Goal: Answer question/provide support

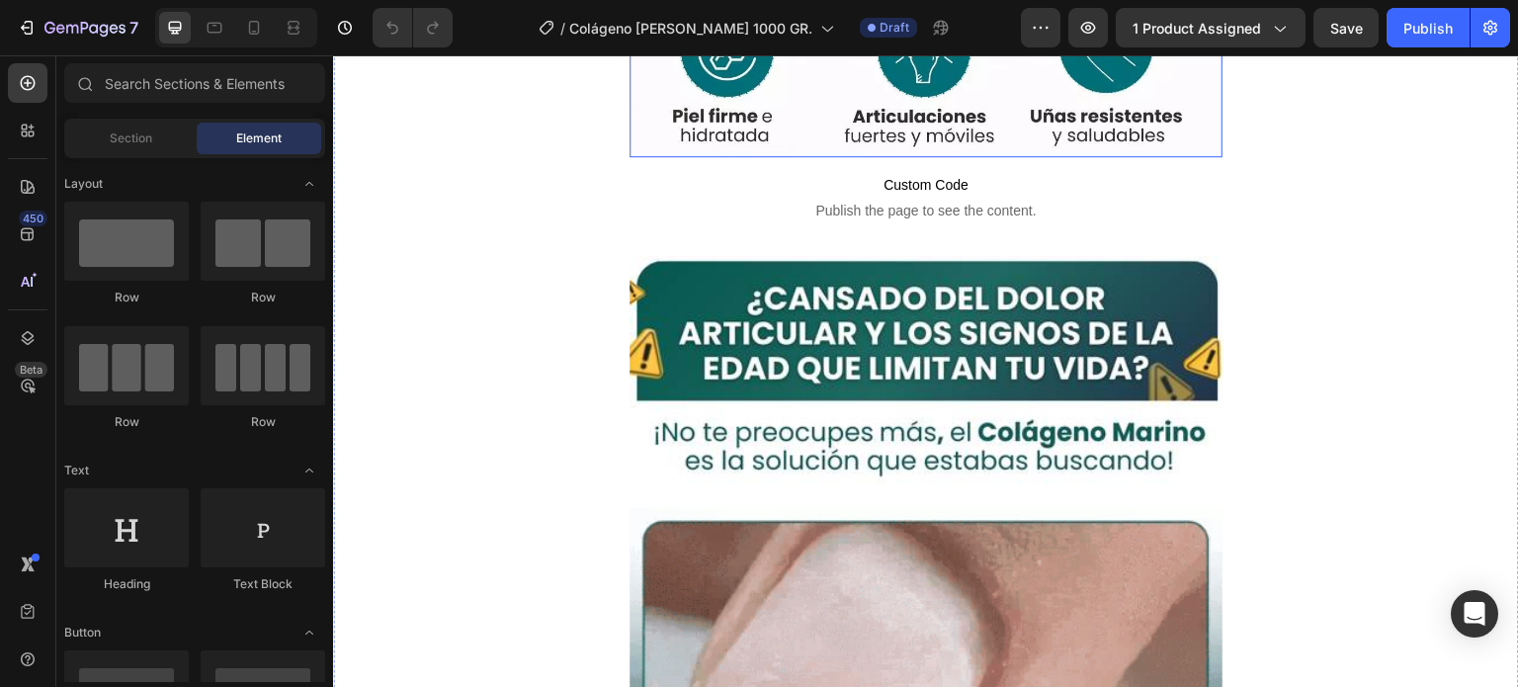
scroll to position [889, 0]
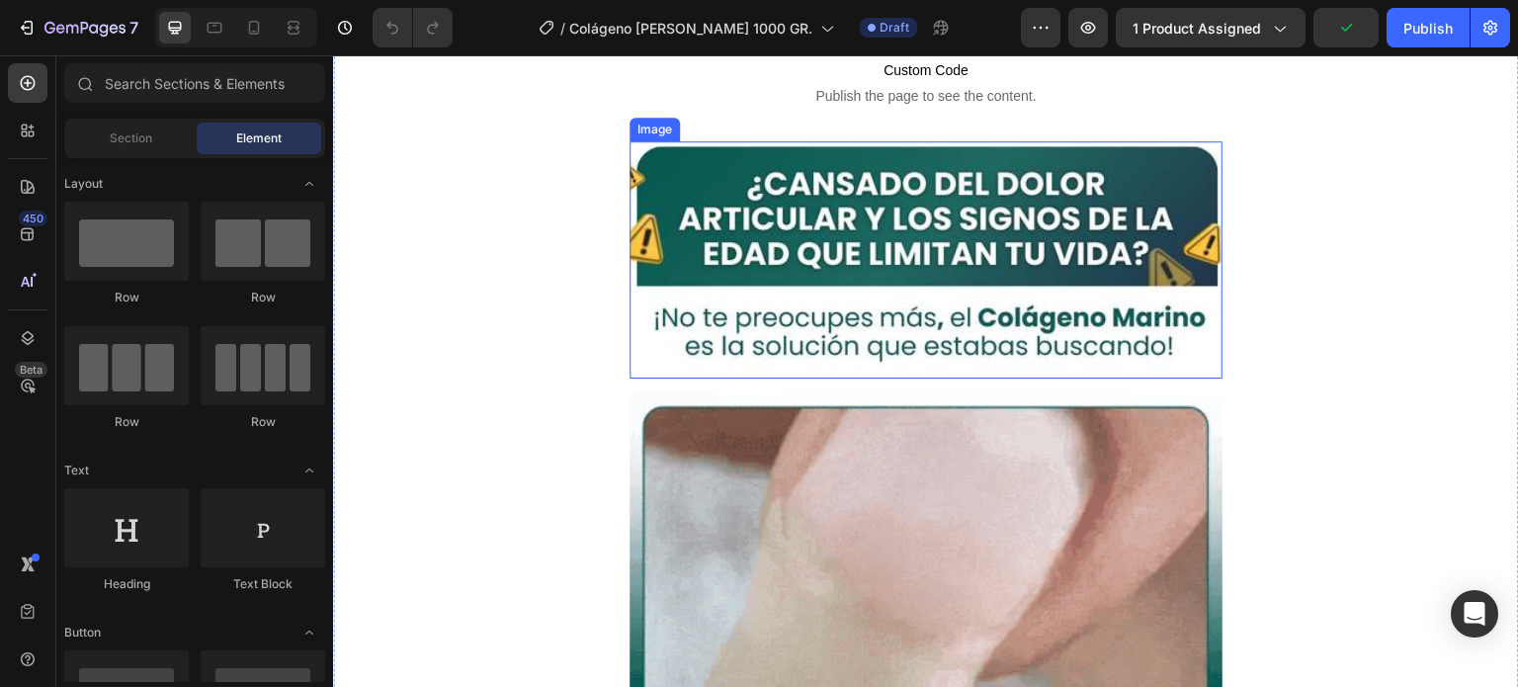
click at [923, 182] on img at bounding box center [925, 259] width 593 height 237
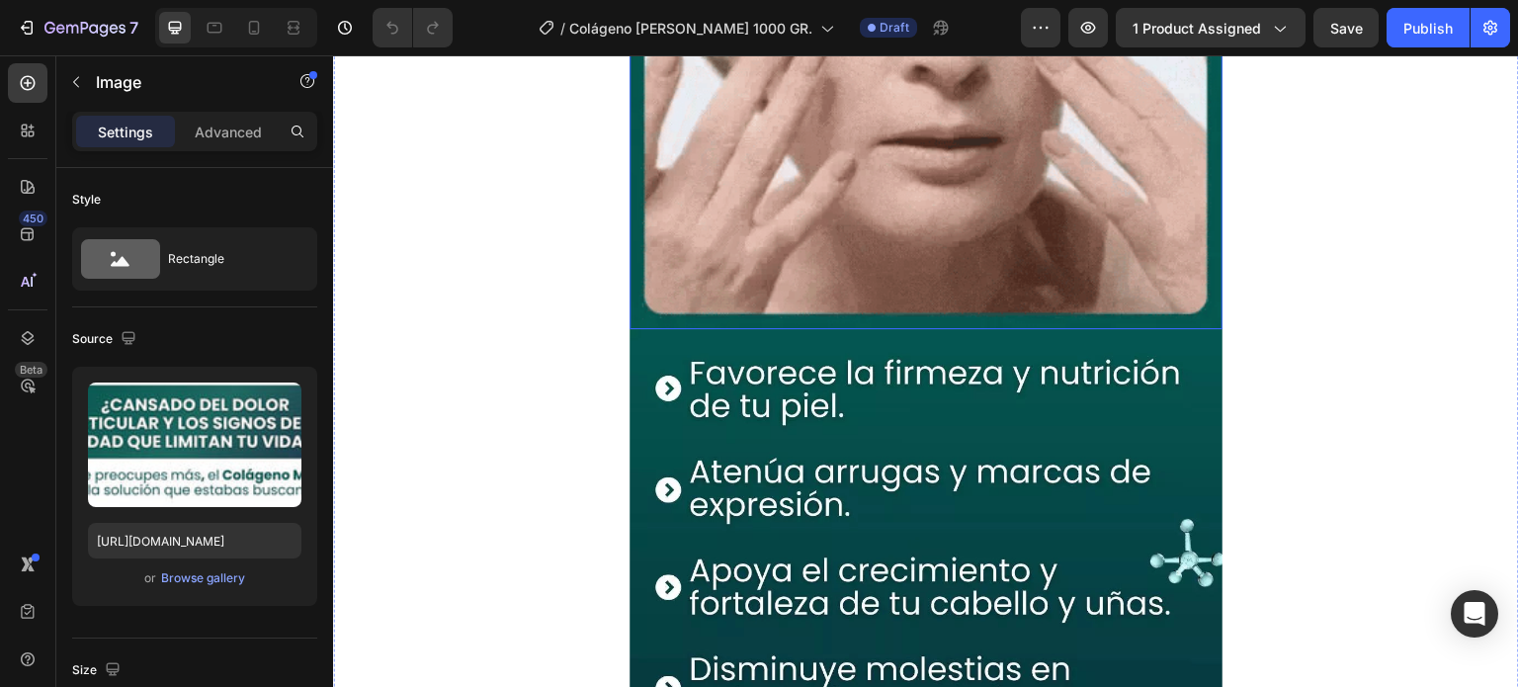
scroll to position [1581, 0]
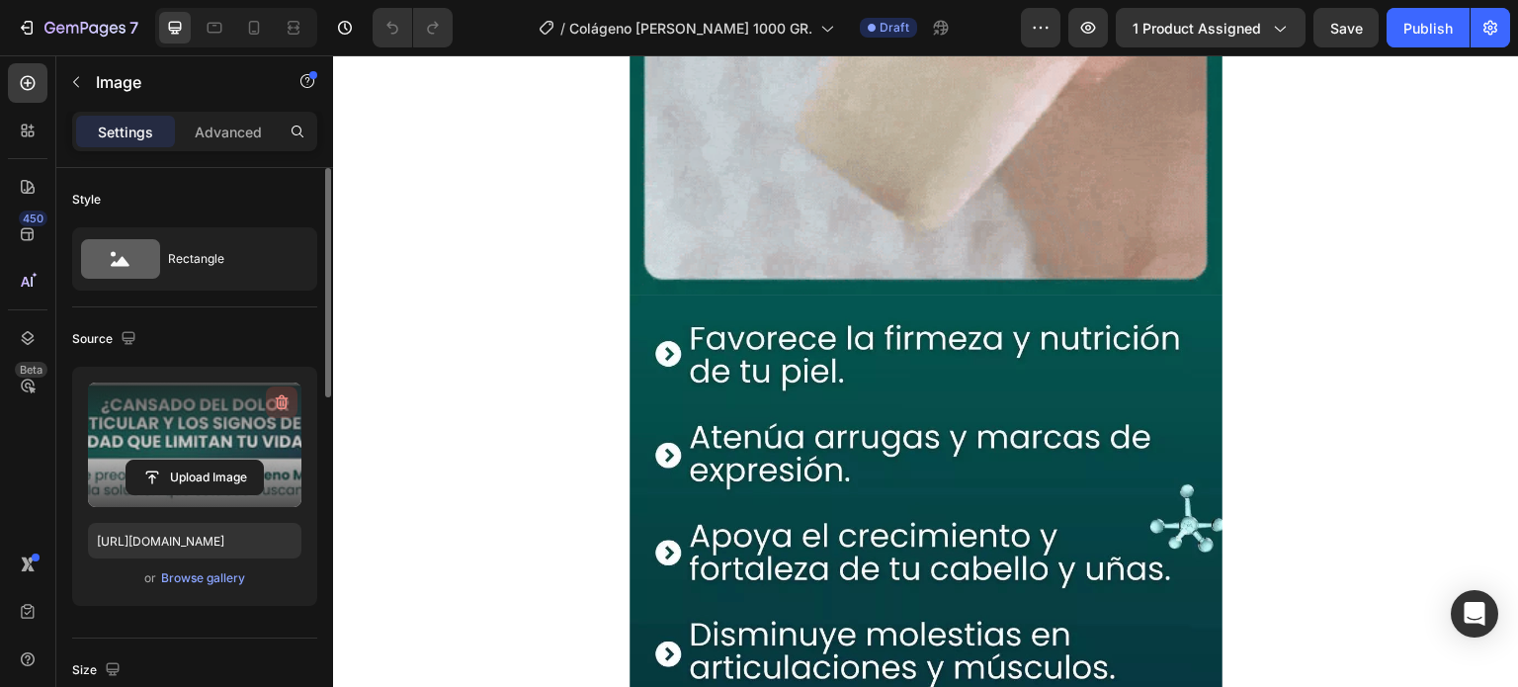
click at [286, 406] on icon "button" at bounding box center [282, 402] width 13 height 15
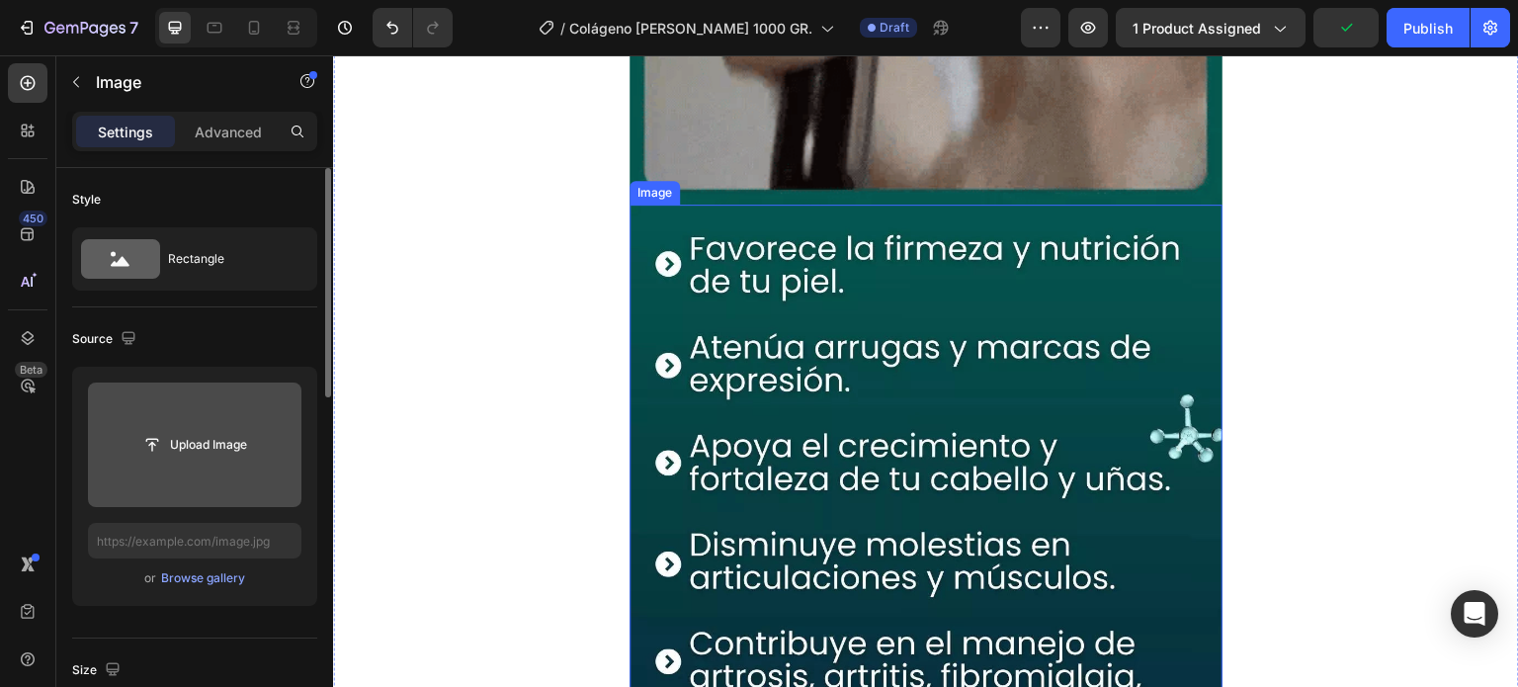
scroll to position [2125, 0]
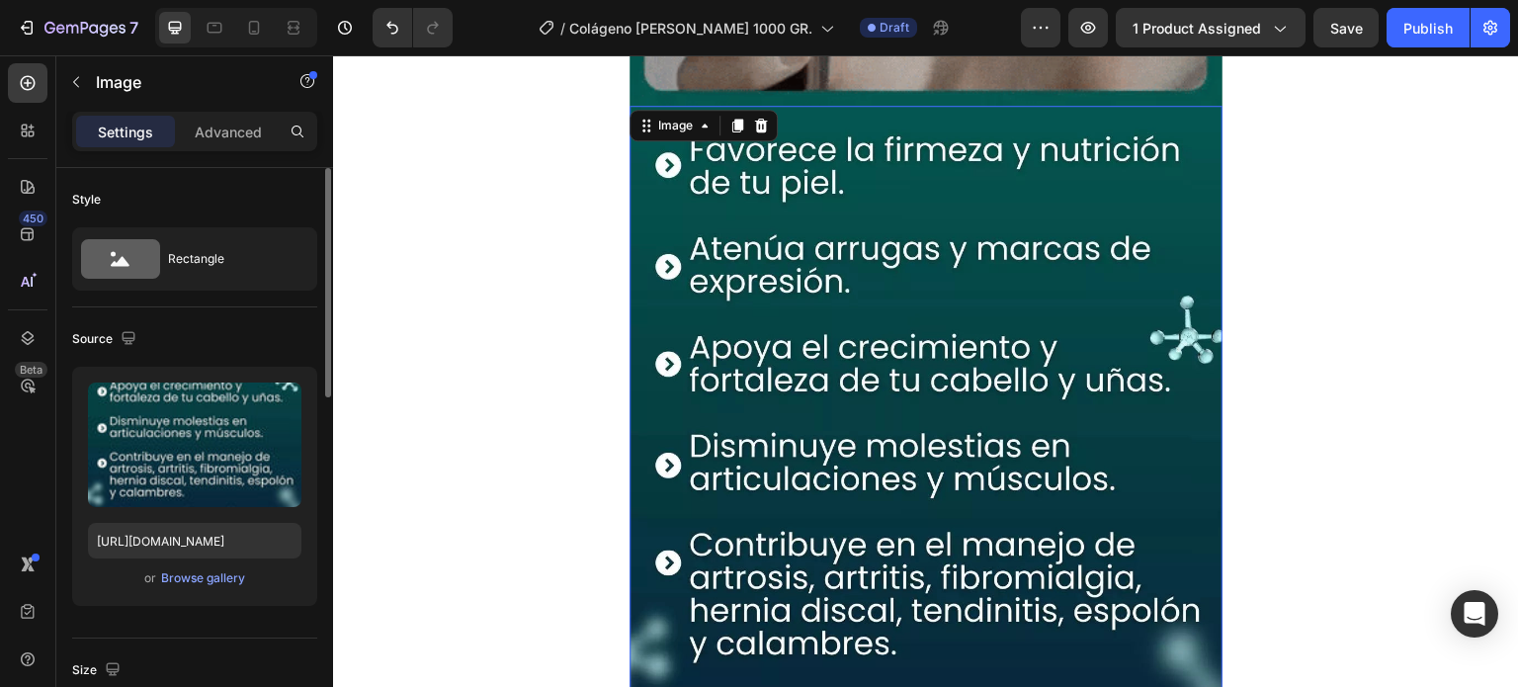
click at [786, 299] on img at bounding box center [925, 512] width 593 height 812
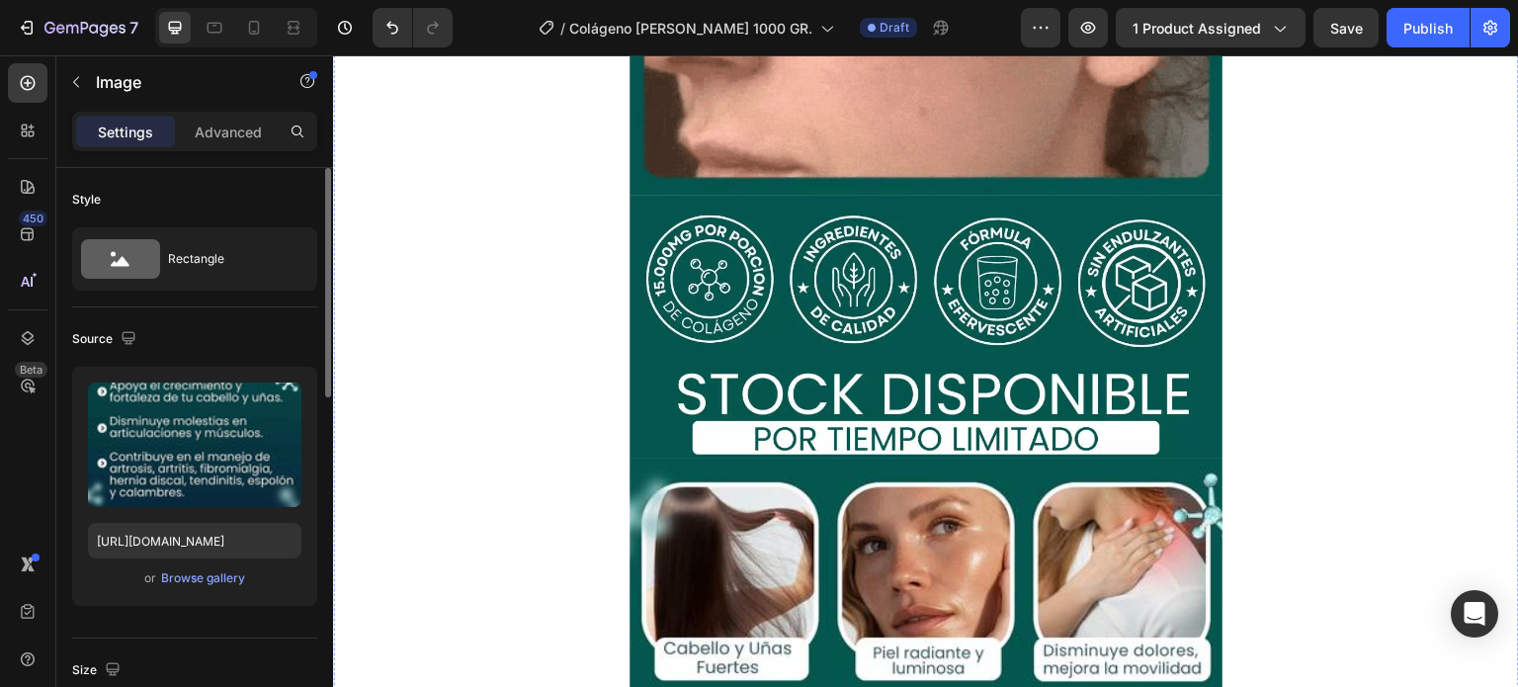
scroll to position [4398, 0]
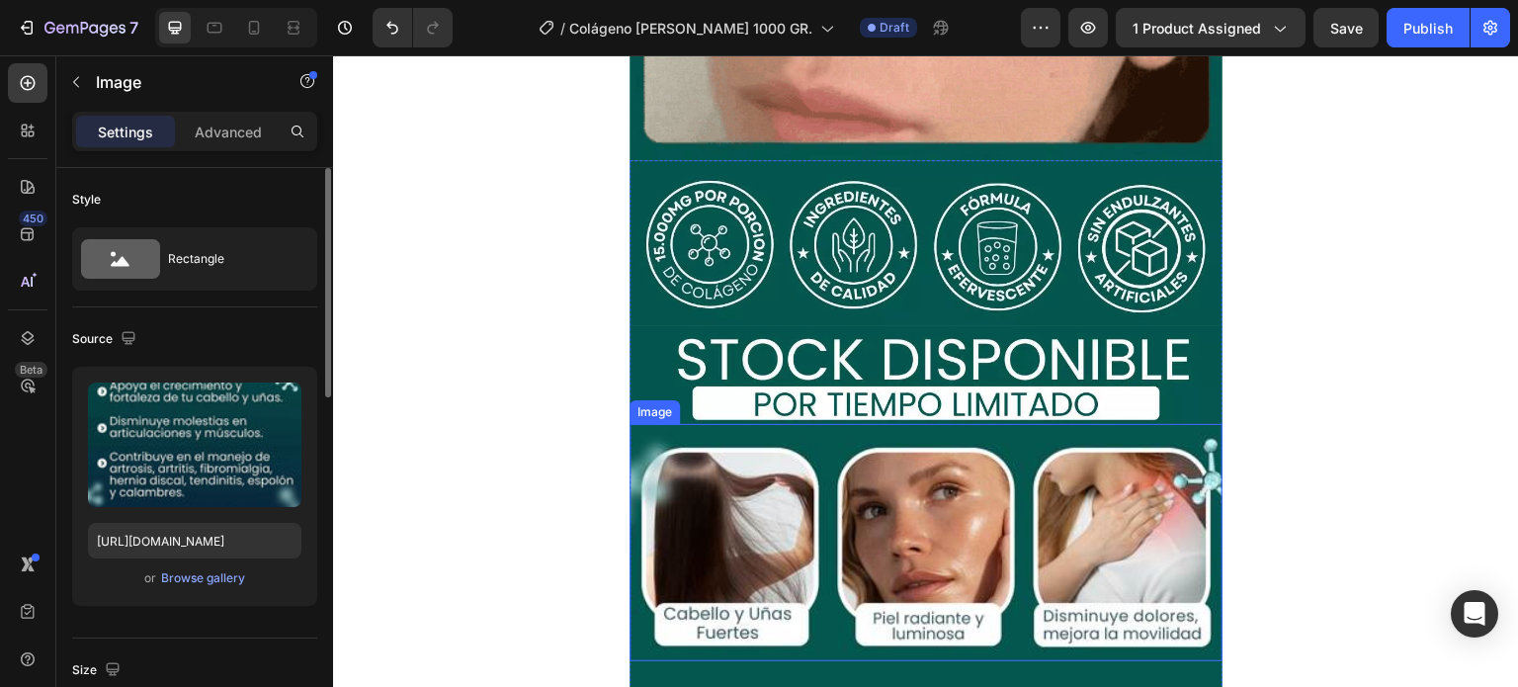
click at [1103, 514] on img at bounding box center [925, 542] width 593 height 237
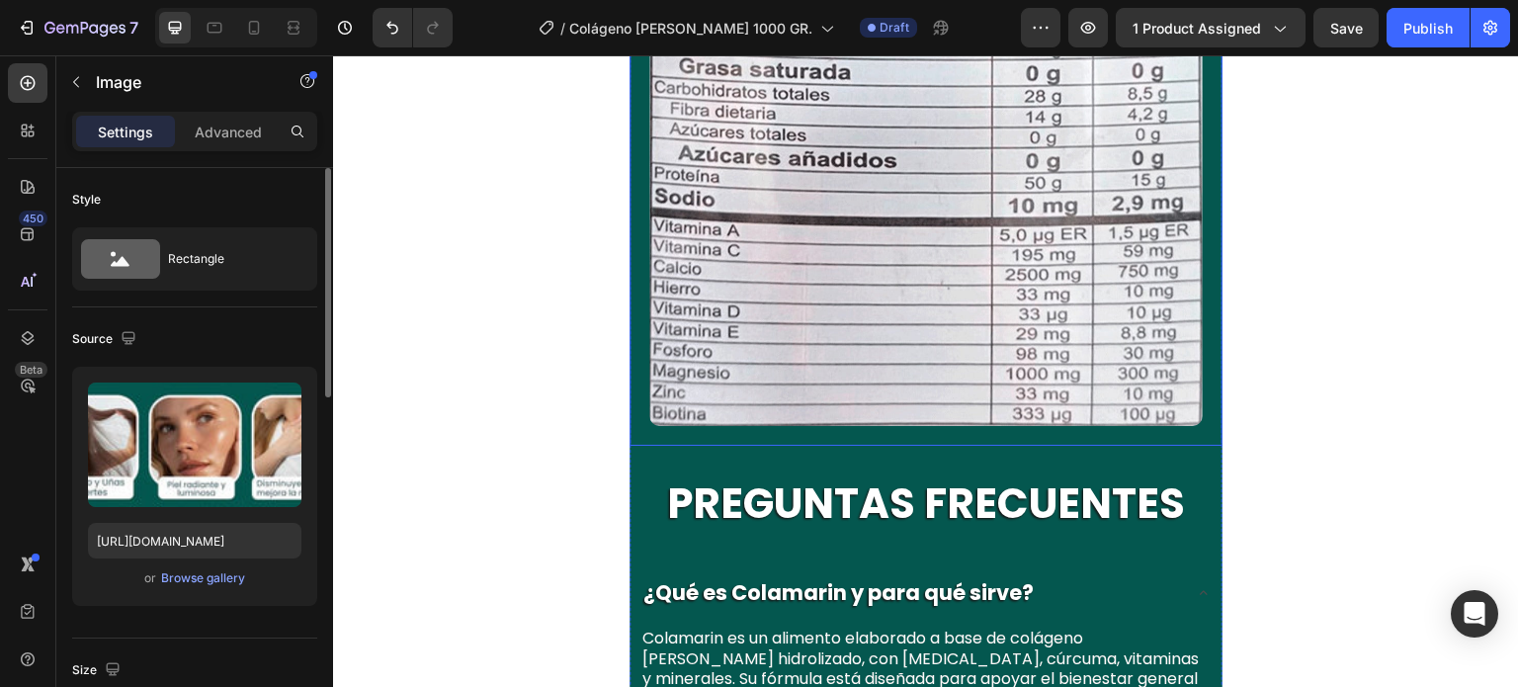
scroll to position [12599, 0]
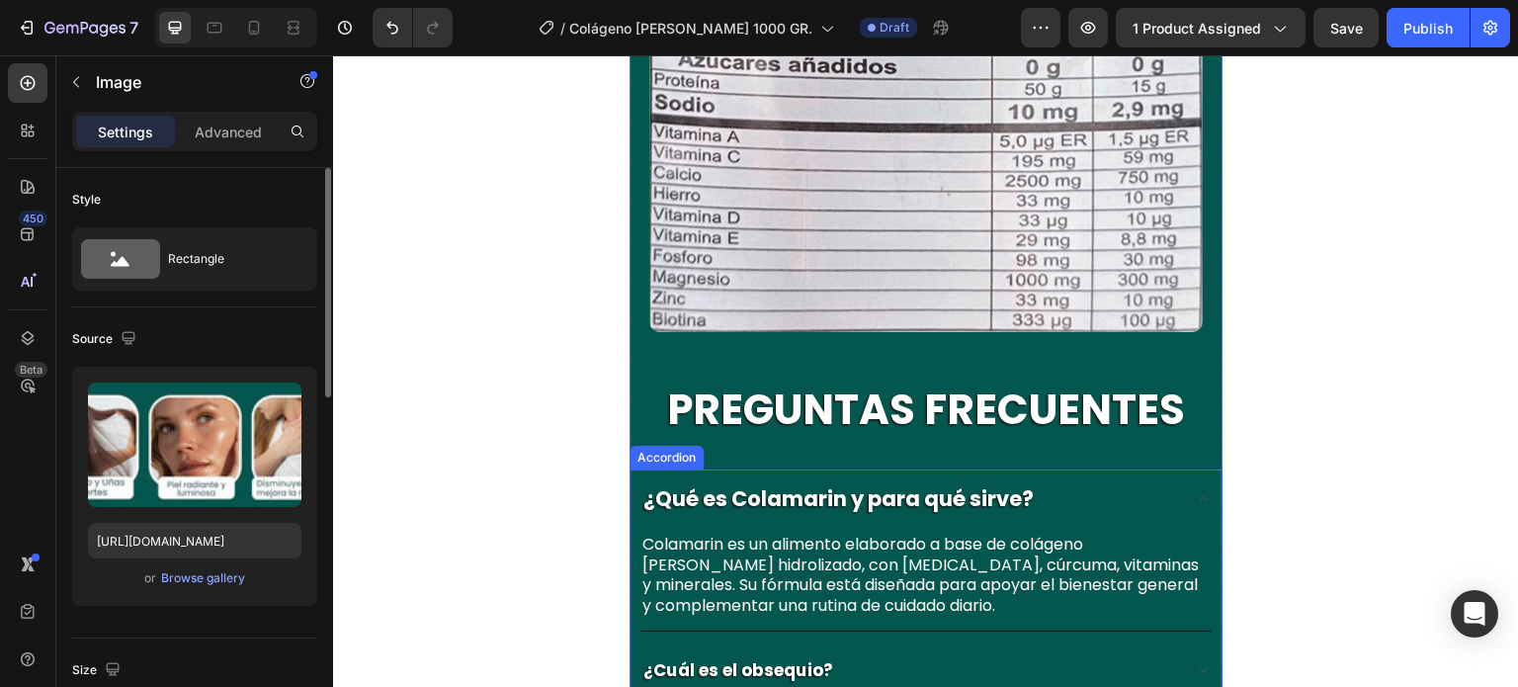
click at [785, 658] on strong "¿Cuál es el obsequio?" at bounding box center [738, 670] width 190 height 24
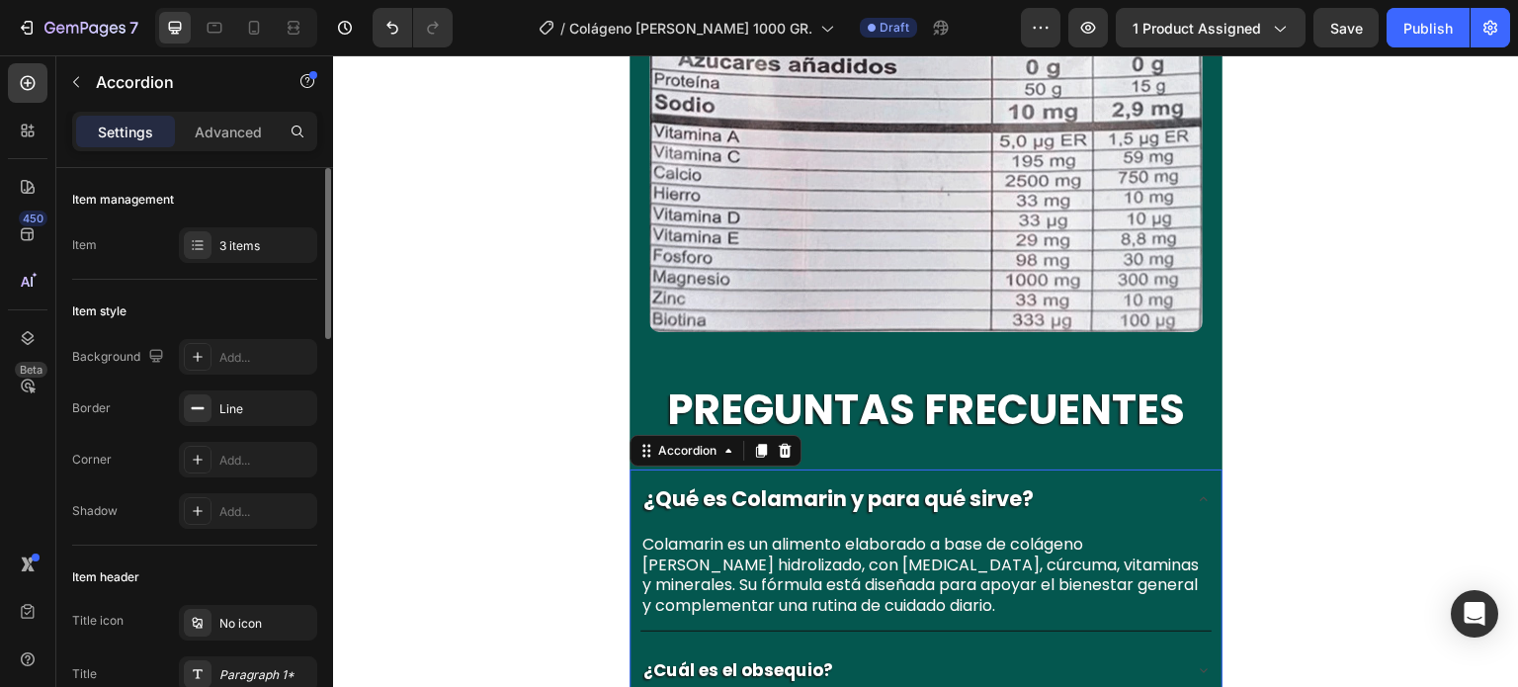
click at [794, 658] on strong "¿Cuál es el obsequio?" at bounding box center [738, 670] width 190 height 24
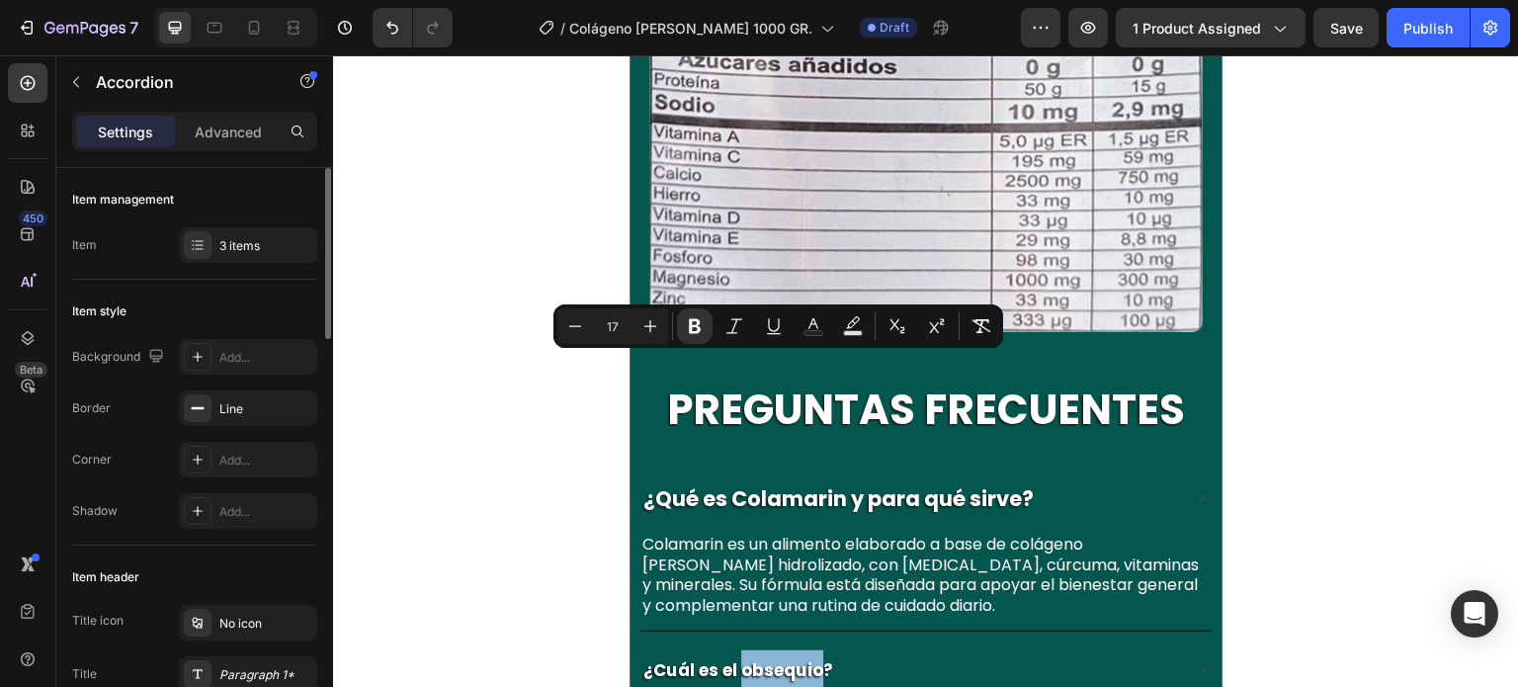
click at [907, 647] on div "¿Cuál es el obsequio?" at bounding box center [909, 669] width 539 height 45
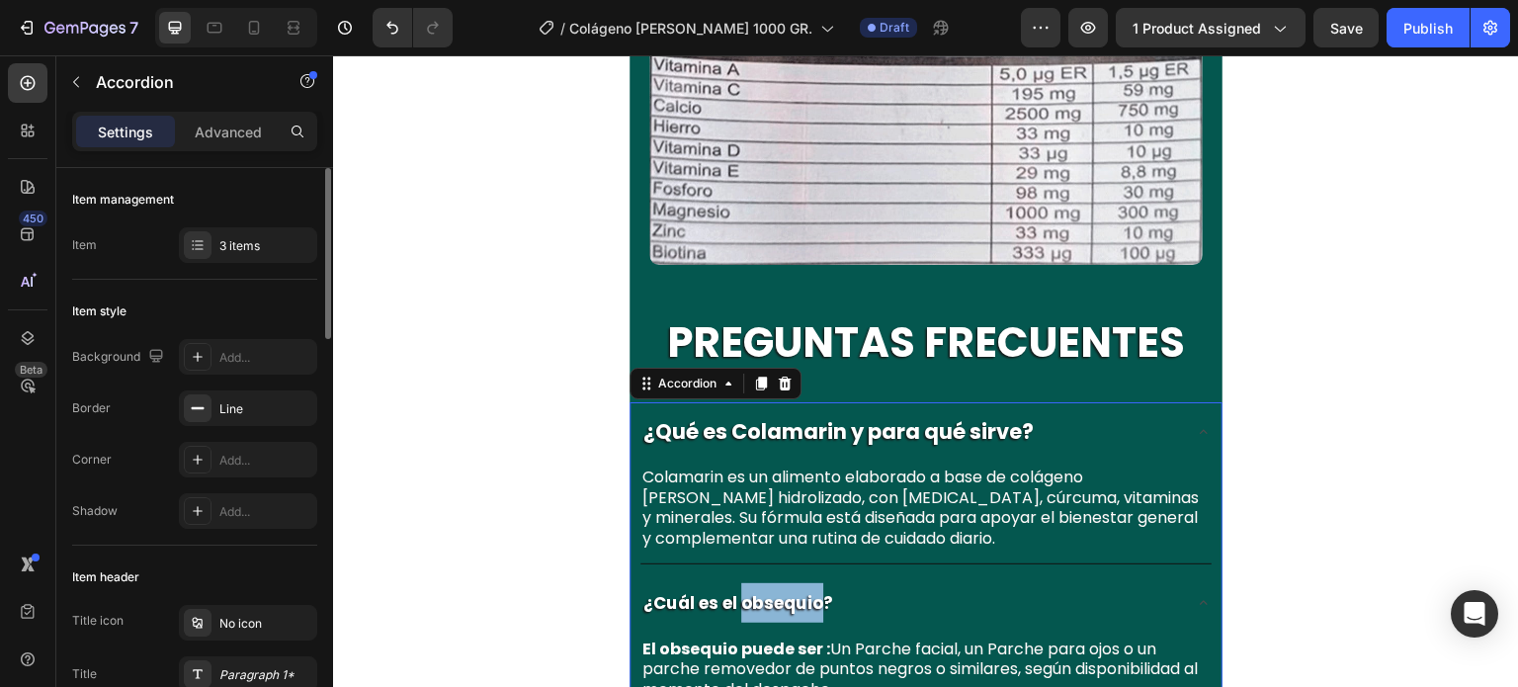
scroll to position [12698, 0]
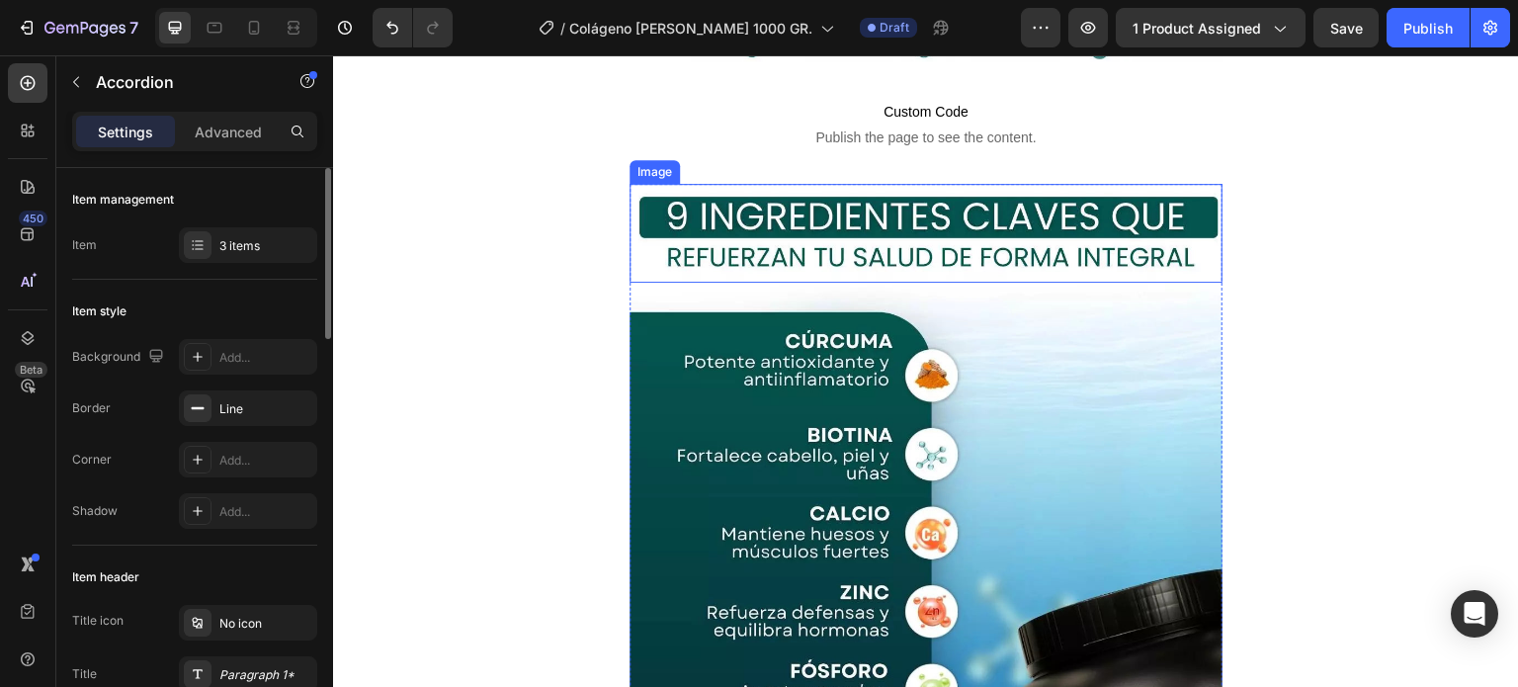
scroll to position [8381, 0]
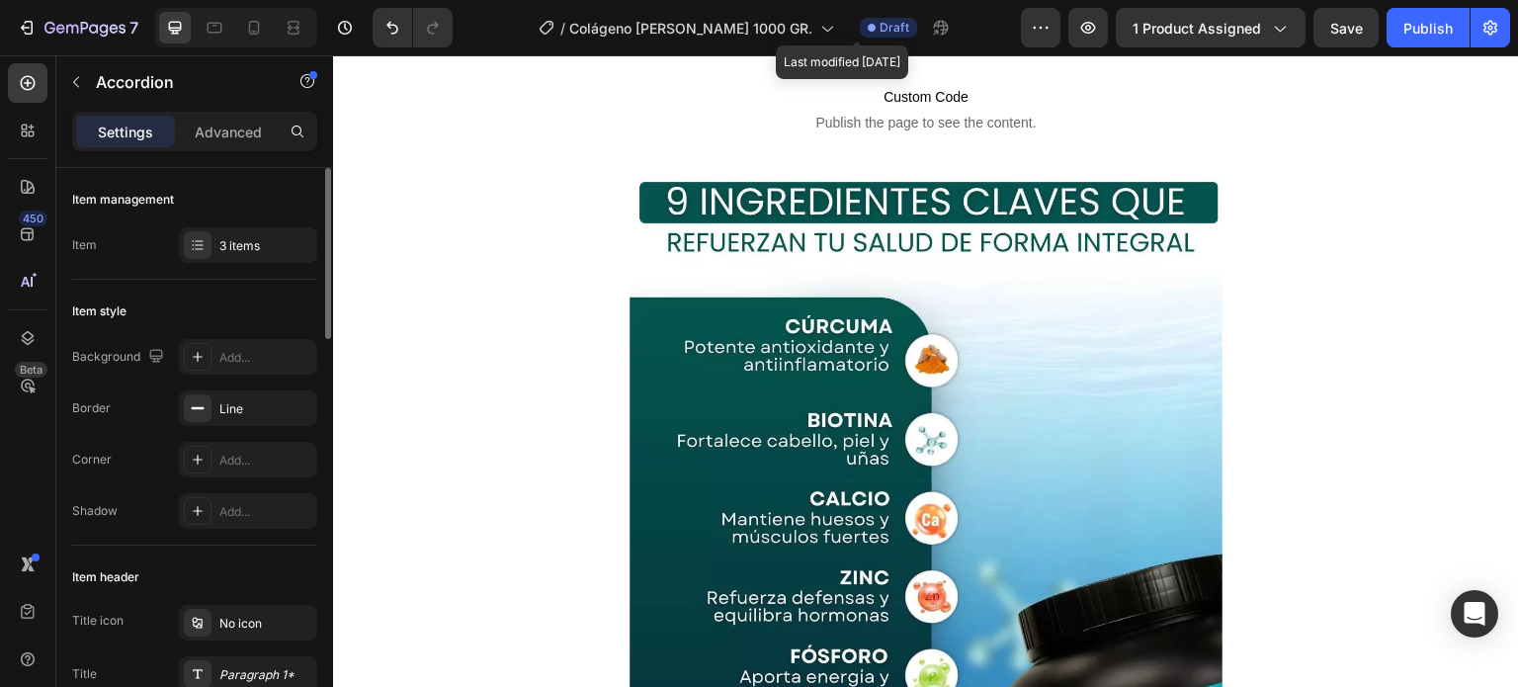
click at [879, 27] on span "Draft" at bounding box center [894, 28] width 30 height 18
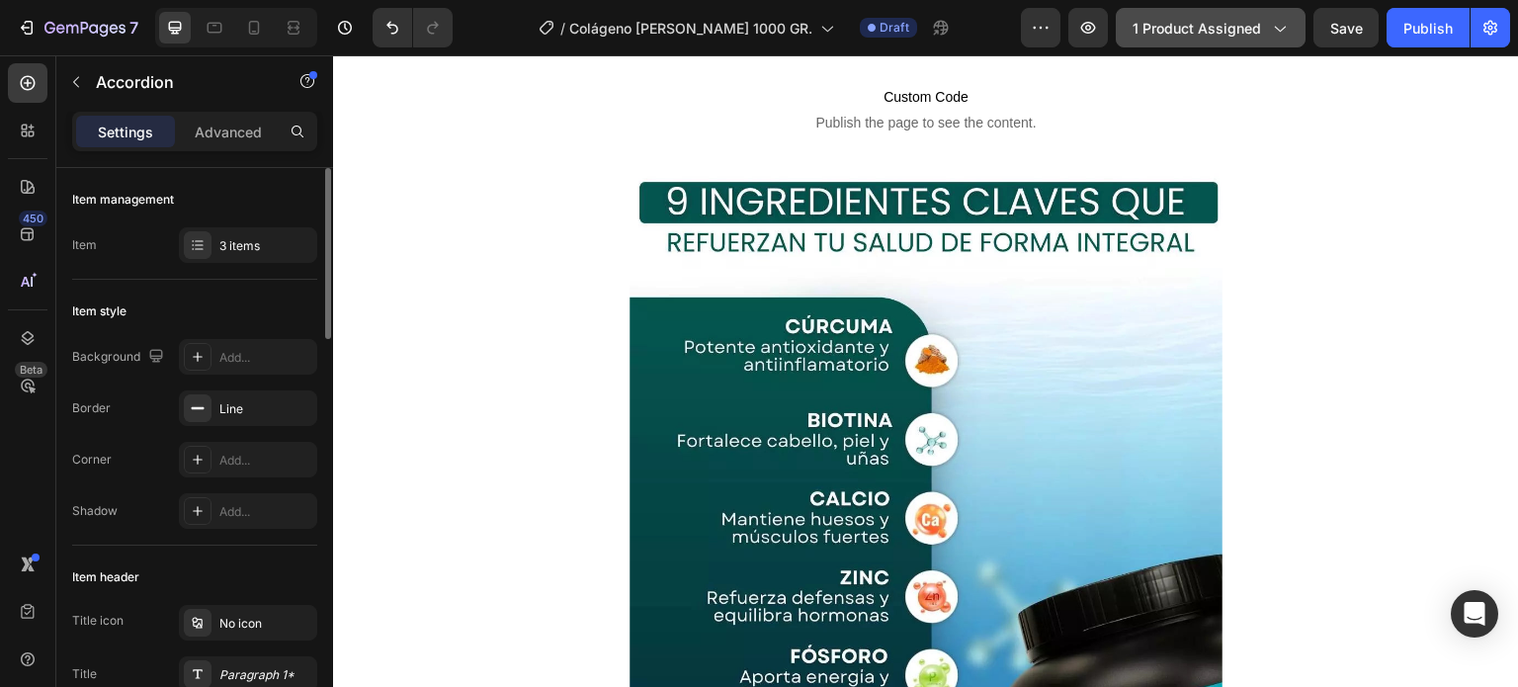
click at [1266, 27] on div "1 product assigned" at bounding box center [1210, 28] width 156 height 21
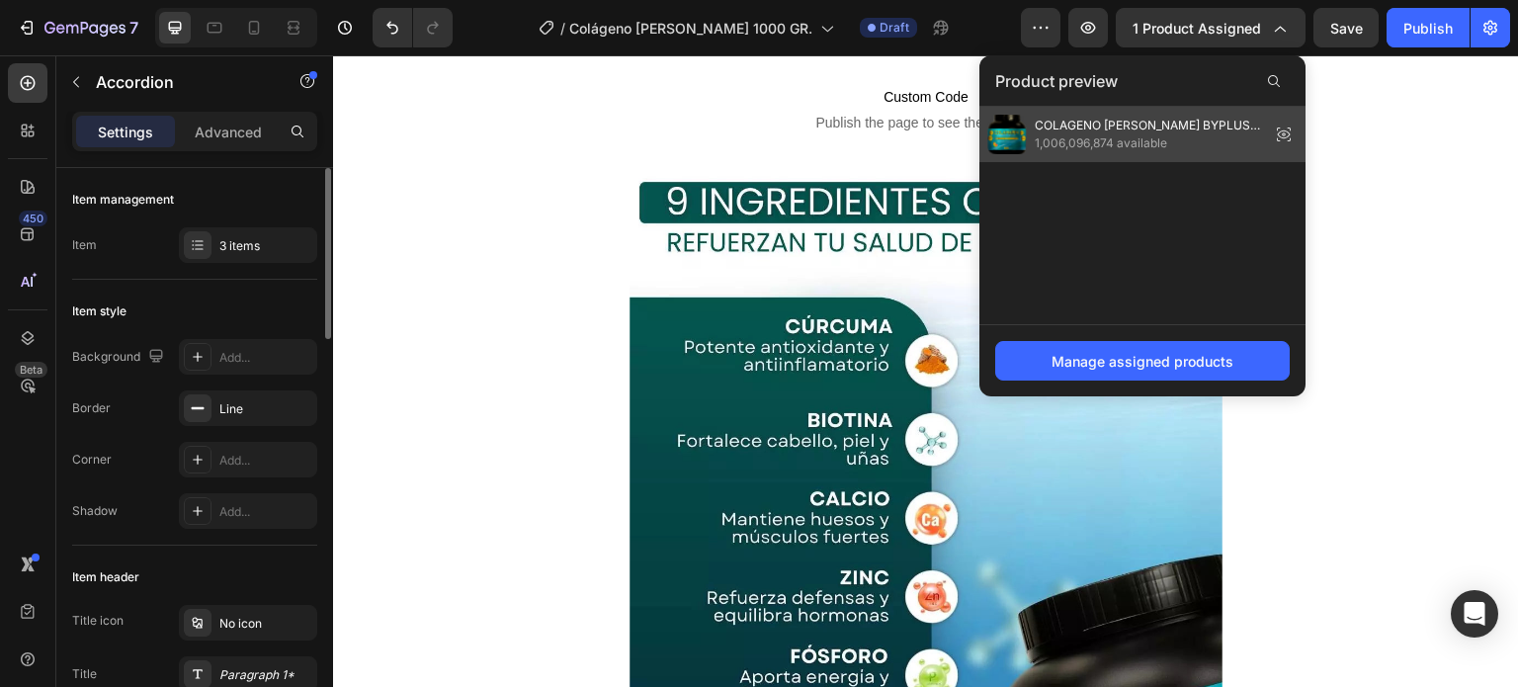
click at [1152, 124] on span "COLAGENO [PERSON_NAME] BYPLUSS X 1000 GR" at bounding box center [1147, 126] width 227 height 18
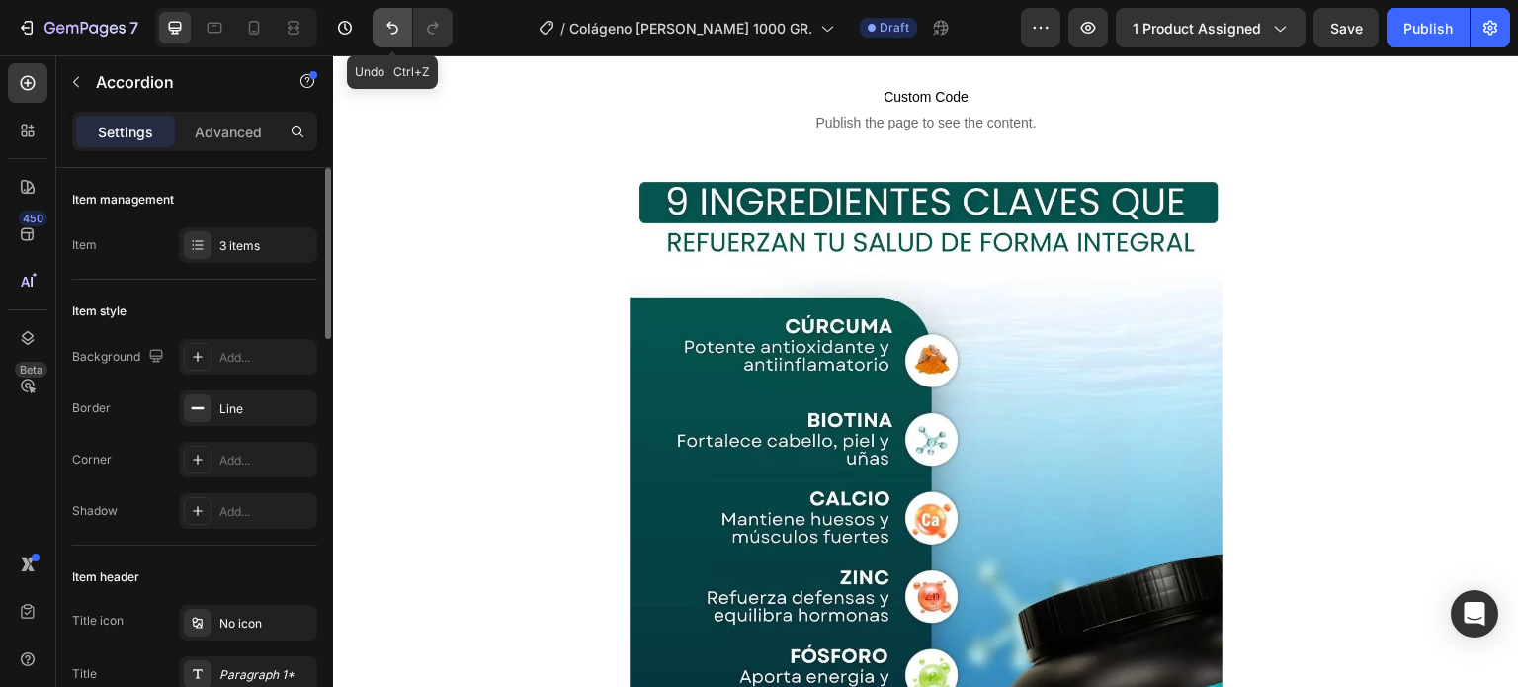
click at [386, 21] on icon "Undo/Redo" at bounding box center [392, 28] width 20 height 20
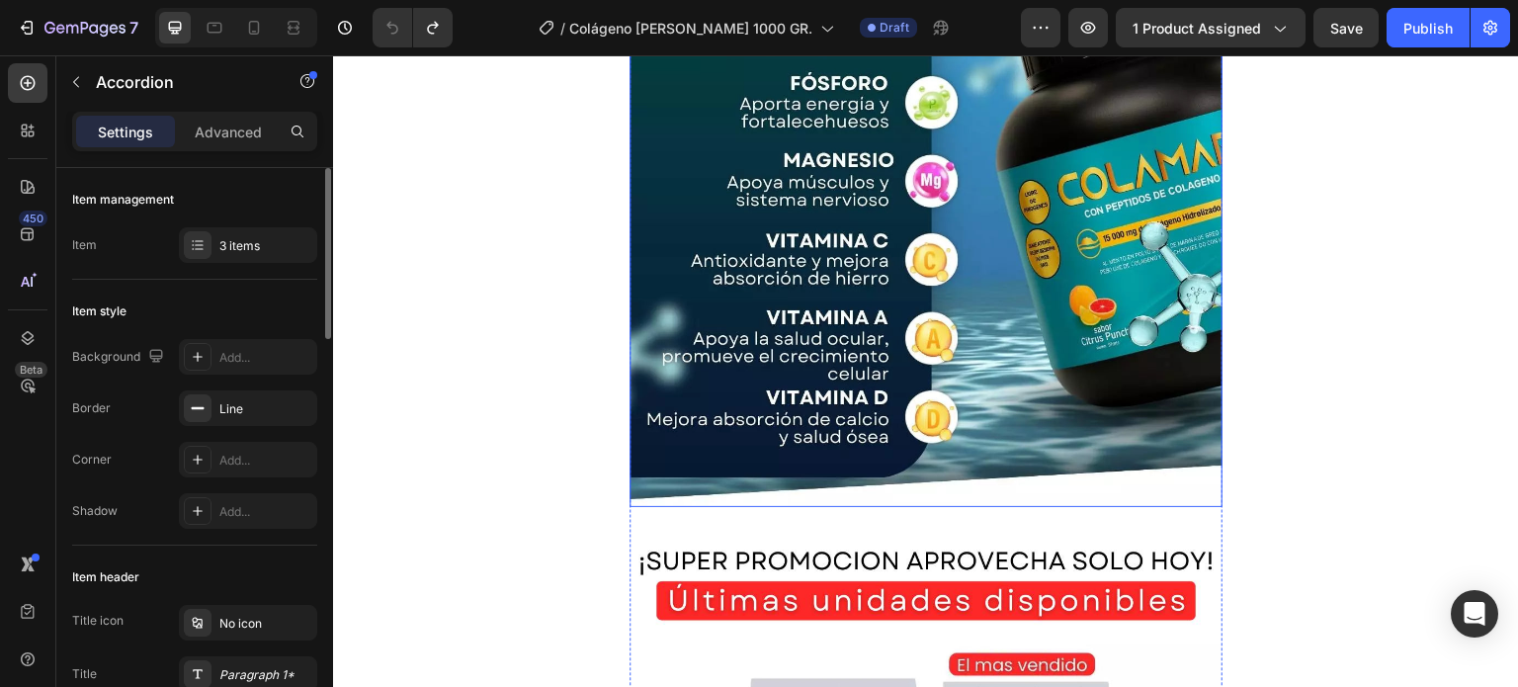
scroll to position [8924, 0]
